Goal: Task Accomplishment & Management: Complete application form

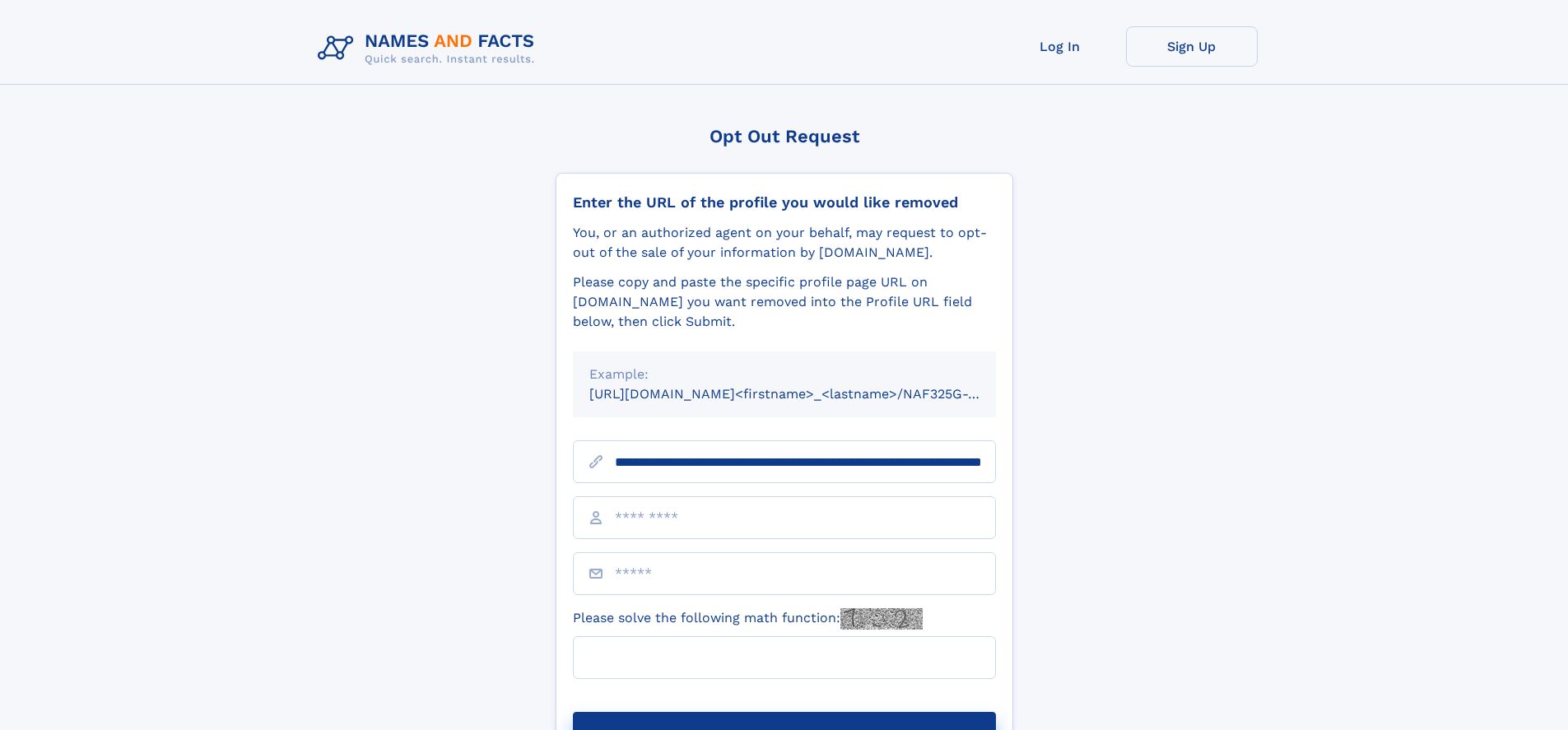
scroll to position [0, 166]
type input "**********"
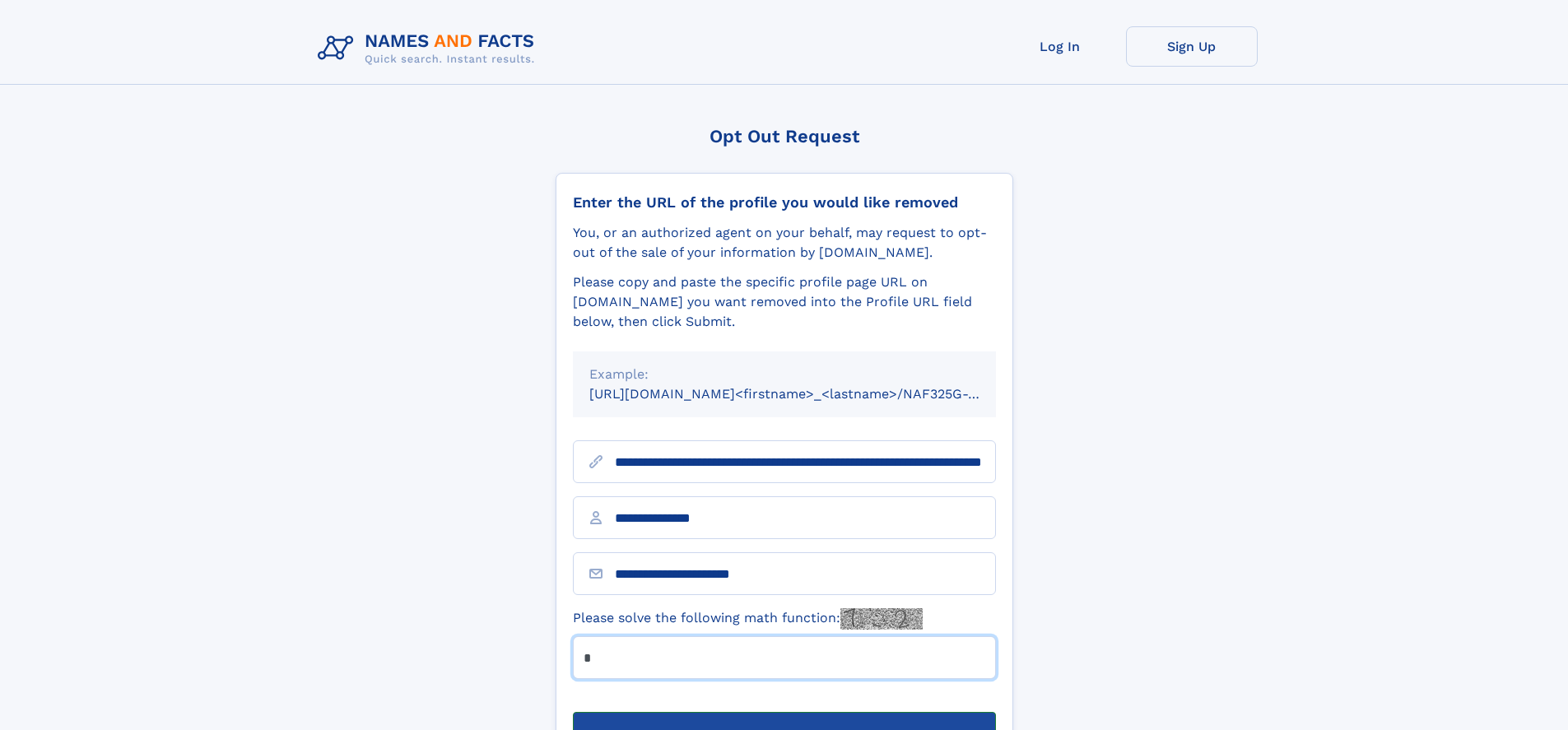
type input "*"
click at [784, 712] on button "Submit Opt Out Request" at bounding box center [784, 738] width 423 height 52
